Goal: Task Accomplishment & Management: Use online tool/utility

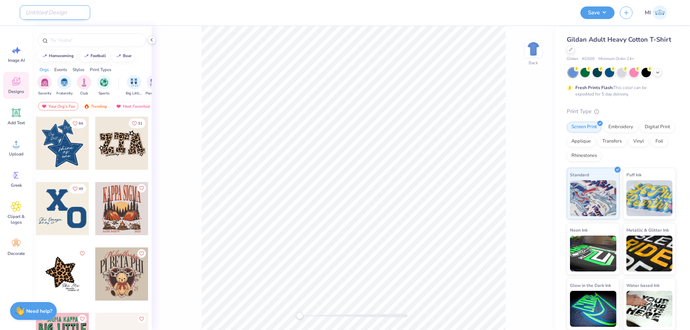
click at [63, 12] on input "Design Title" at bounding box center [55, 12] width 70 height 14
paste input "FPS240648"
type input "FPS240648"
click at [659, 71] on icon at bounding box center [658, 72] width 6 height 6
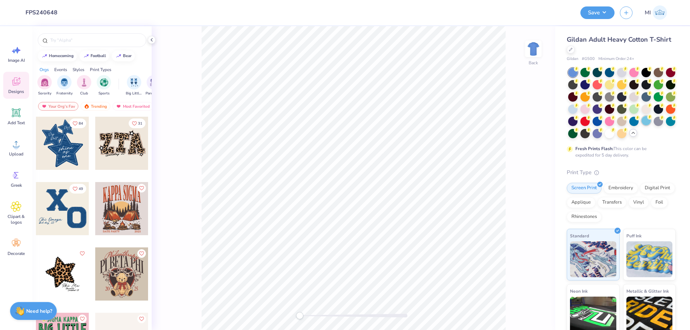
click at [646, 122] on div at bounding box center [645, 120] width 9 height 9
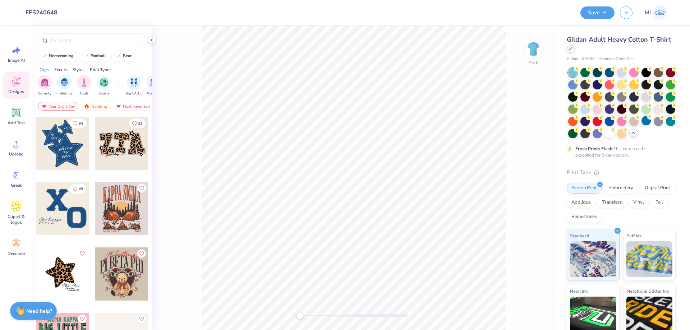
click at [571, 48] on icon at bounding box center [571, 49] width 4 height 4
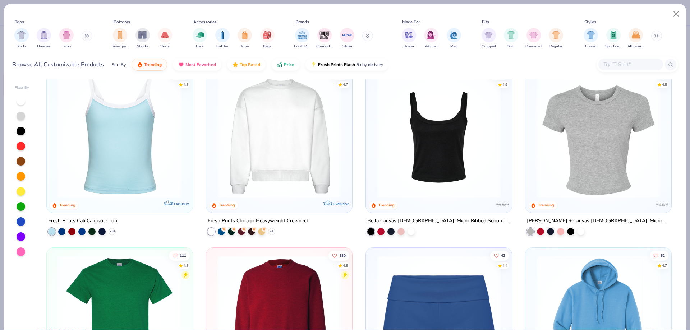
scroll to position [569, 0]
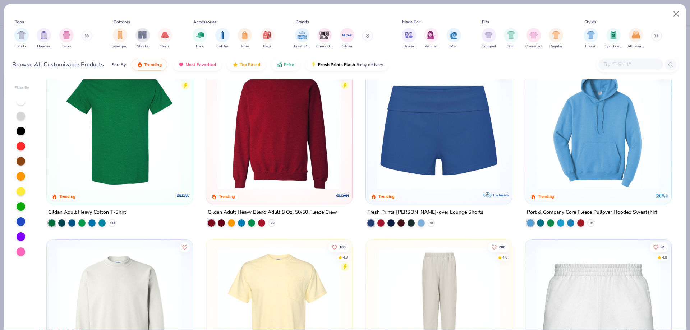
click at [136, 160] on img at bounding box center [120, 127] width 132 height 124
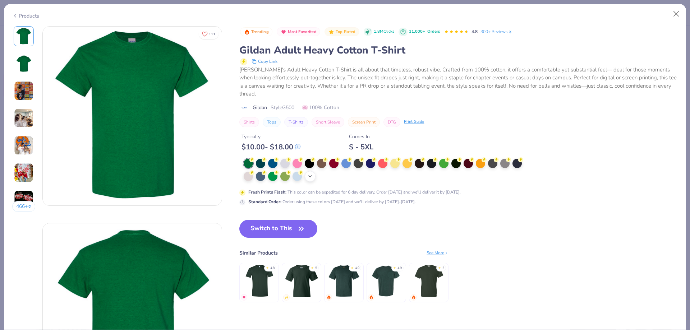
click at [314, 171] on div "+ 22" at bounding box center [310, 176] width 11 height 11
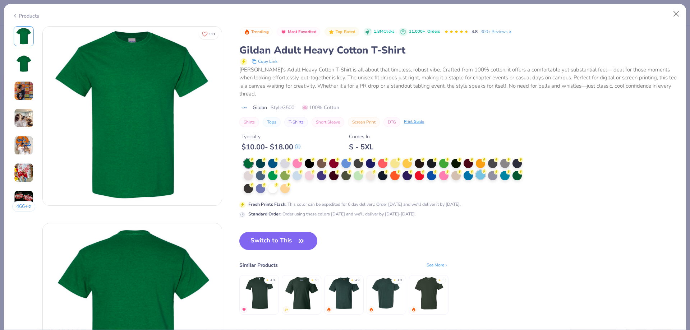
click at [482, 170] on div at bounding box center [480, 174] width 9 height 9
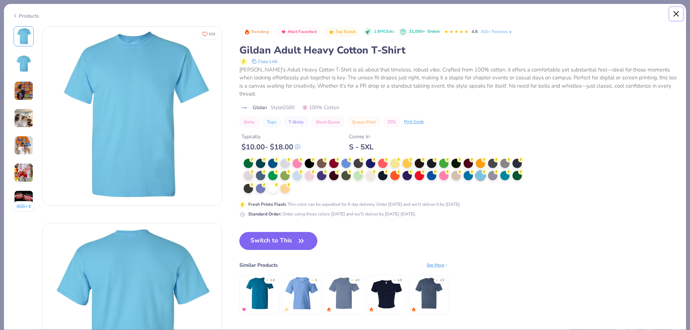
click at [679, 17] on button "Close" at bounding box center [676, 14] width 14 height 14
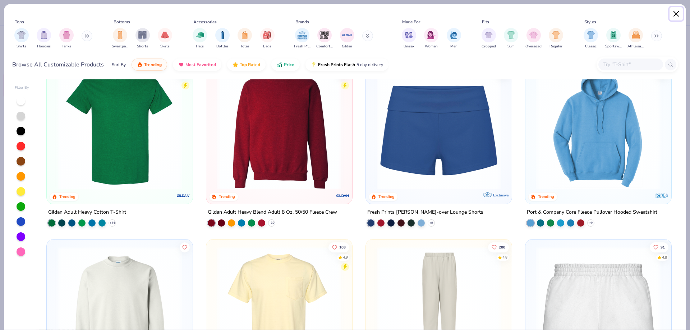
click at [676, 15] on button "Close" at bounding box center [676, 14] width 14 height 14
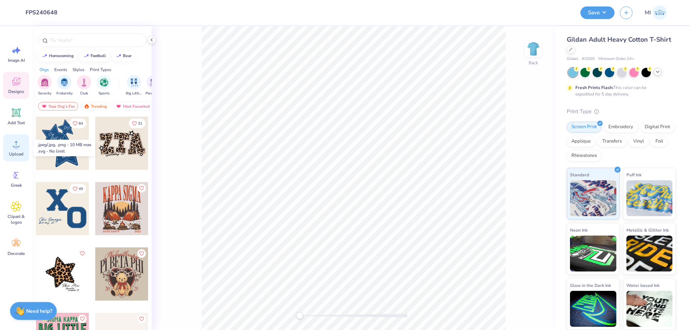
click at [16, 152] on span "Upload" at bounding box center [16, 154] width 14 height 6
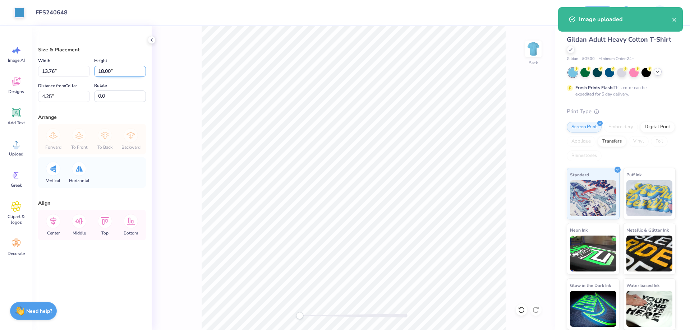
drag, startPoint x: 113, startPoint y: 70, endPoint x: 68, endPoint y: 70, distance: 44.9
click at [94, 70] on input "18.00" at bounding box center [120, 71] width 52 height 11
type input "11.5"
type input "8.79"
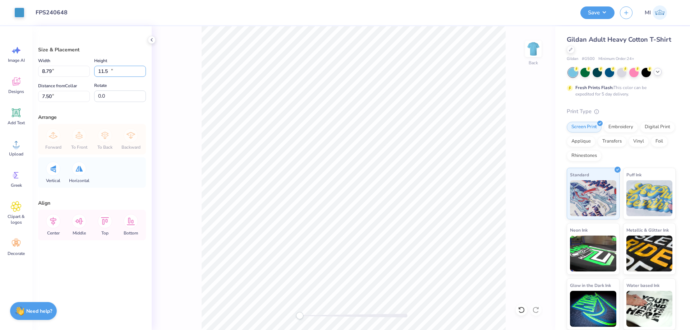
type input "11.50"
type input "7.50"
drag, startPoint x: 57, startPoint y: 72, endPoint x: 6, endPoint y: 69, distance: 51.5
click at [38, 69] on input "8.79" at bounding box center [64, 71] width 52 height 11
type input "12.00"
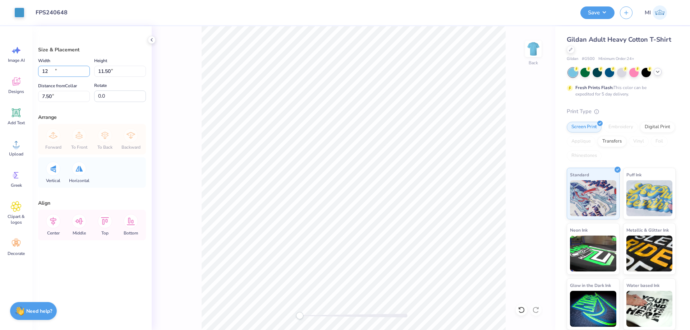
type input "15.70"
type input "5.40"
drag, startPoint x: 68, startPoint y: 71, endPoint x: 0, endPoint y: 66, distance: 68.1
click at [38, 66] on input "12.00" at bounding box center [64, 71] width 52 height 11
type input "11.00"
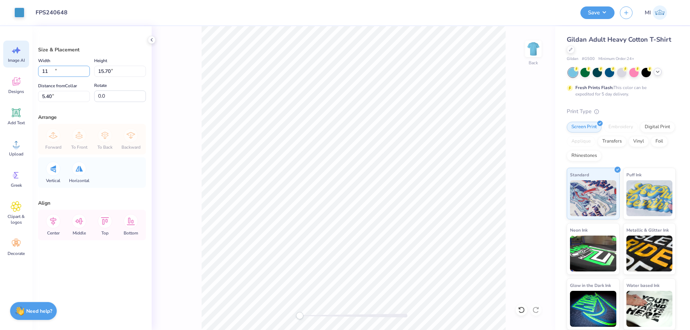
type input "14.39"
drag, startPoint x: 57, startPoint y: 97, endPoint x: 14, endPoint y: 98, distance: 42.4
click at [38, 94] on input "6.05" at bounding box center [64, 96] width 52 height 11
type input "3"
drag, startPoint x: 123, startPoint y: 70, endPoint x: 54, endPoint y: 73, distance: 69.8
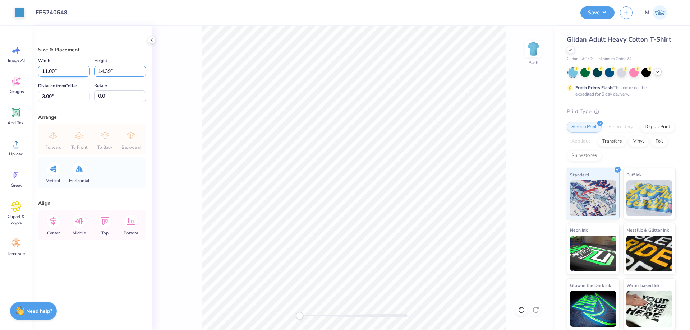
click at [94, 73] on input "14.39" at bounding box center [120, 71] width 52 height 11
type input "13.5"
type input "10.32"
type input "13.50"
type input "3.45"
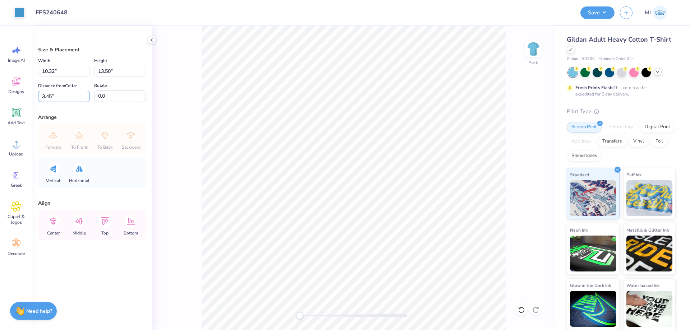
drag, startPoint x: 35, startPoint y: 96, endPoint x: 0, endPoint y: 93, distance: 34.6
click at [38, 93] on input "3.45" at bounding box center [64, 96] width 52 height 11
type input "3"
click at [588, 12] on button "Save" at bounding box center [597, 11] width 34 height 13
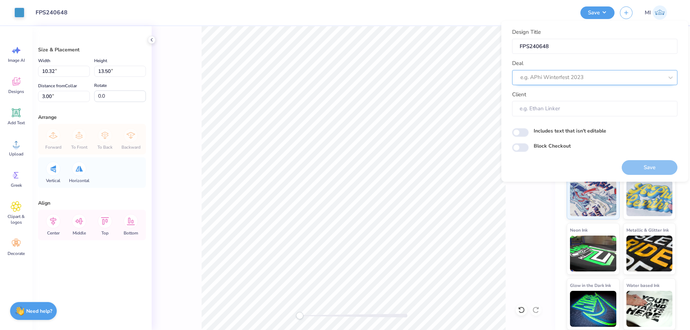
click at [618, 79] on div at bounding box center [591, 78] width 143 height 10
click at [612, 102] on div "Design Tool Gallery" at bounding box center [595, 97] width 160 height 12
type input "Design Tool Gallery"
type input "Design Tool Gallery User"
click at [635, 160] on button "Save" at bounding box center [650, 167] width 56 height 15
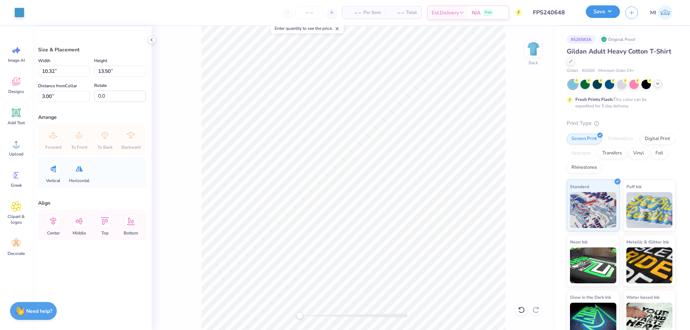
click at [603, 18] on button "Save" at bounding box center [603, 11] width 34 height 13
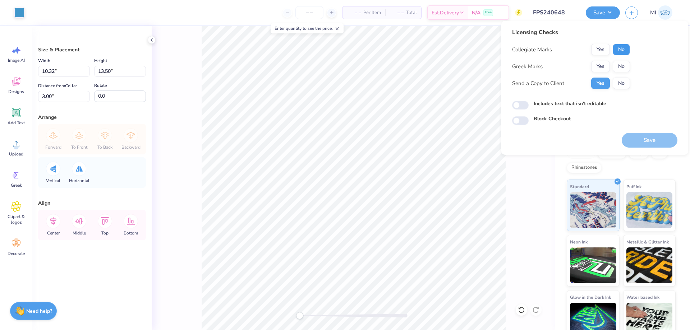
click at [622, 55] on button "No" at bounding box center [621, 49] width 17 height 11
click at [619, 53] on button "No" at bounding box center [621, 49] width 17 height 11
click at [601, 64] on button "Yes" at bounding box center [600, 66] width 19 height 11
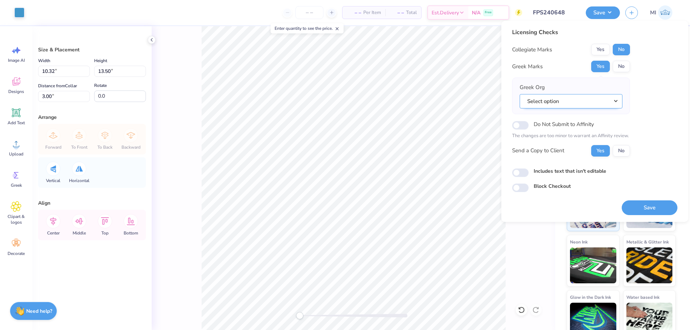
click at [579, 97] on button "Select option" at bounding box center [571, 101] width 103 height 15
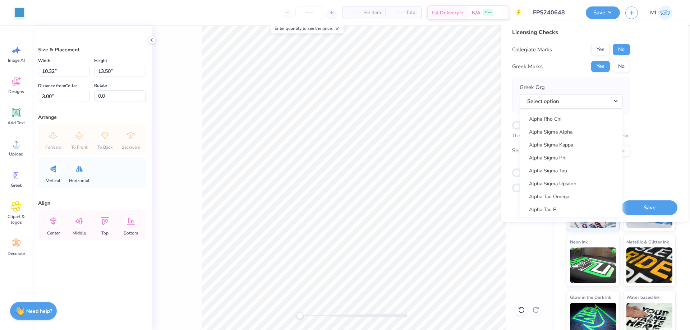
scroll to position [647, 0]
click at [572, 146] on link "Alpha Tau Omega" at bounding box center [570, 144] width 97 height 12
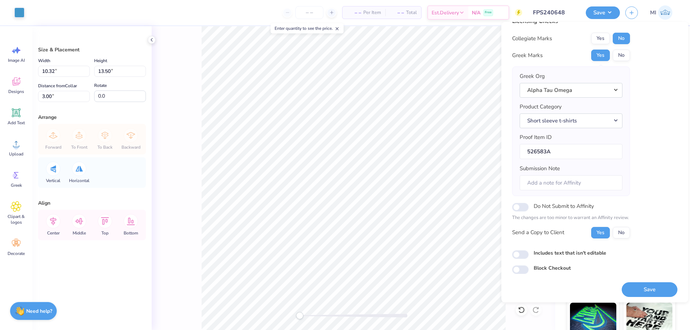
scroll to position [14, 0]
click at [662, 285] on button "Save" at bounding box center [650, 288] width 56 height 15
